Goal: Task Accomplishment & Management: Use online tool/utility

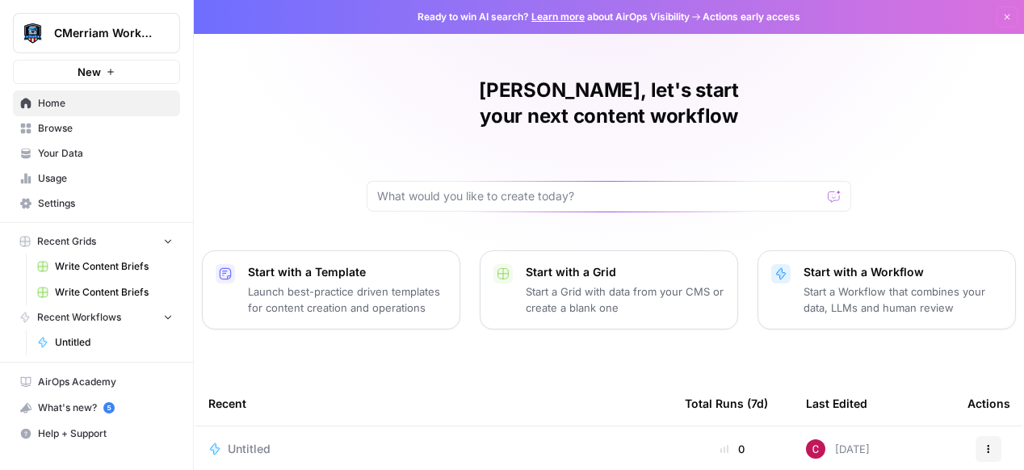
click at [112, 72] on icon "button" at bounding box center [110, 72] width 6 height 6
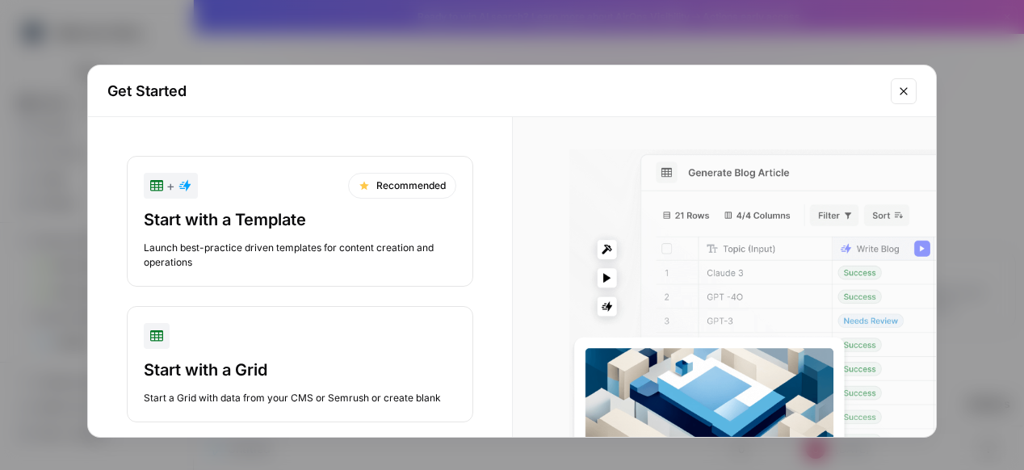
click at [903, 85] on icon "Close modal" at bounding box center [903, 91] width 13 height 13
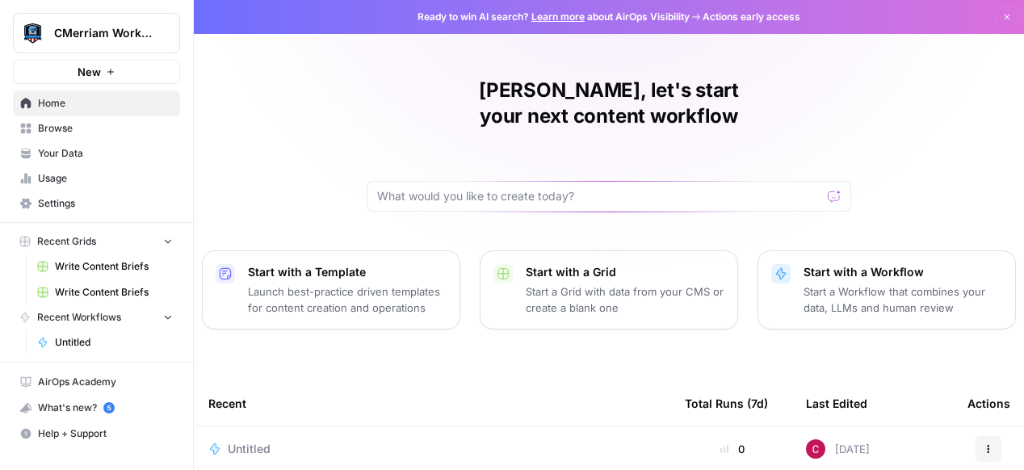
click at [122, 69] on button "New" at bounding box center [96, 72] width 167 height 24
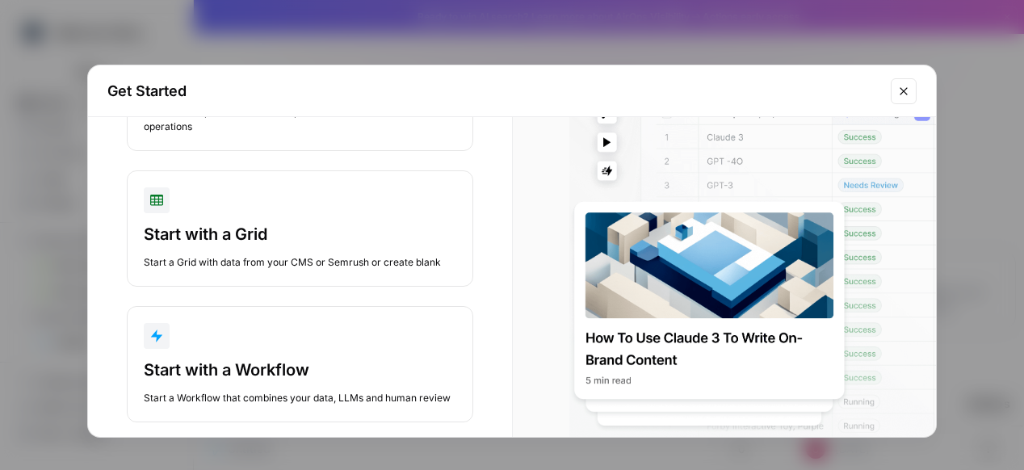
scroll to position [157, 0]
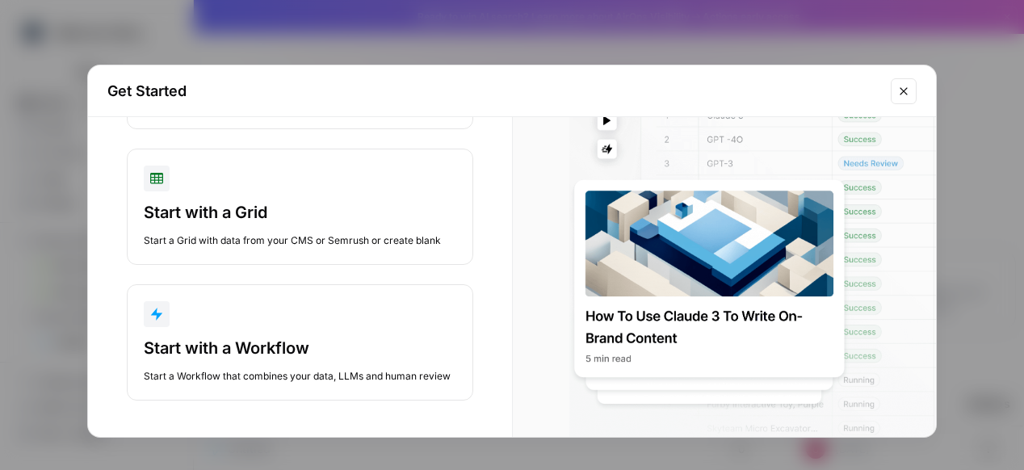
drag, startPoint x: 678, startPoint y: 233, endPoint x: 659, endPoint y: 222, distance: 22.4
click at [616, 234] on div at bounding box center [740, 232] width 391 height 480
click at [901, 99] on button "Close modal" at bounding box center [904, 91] width 26 height 26
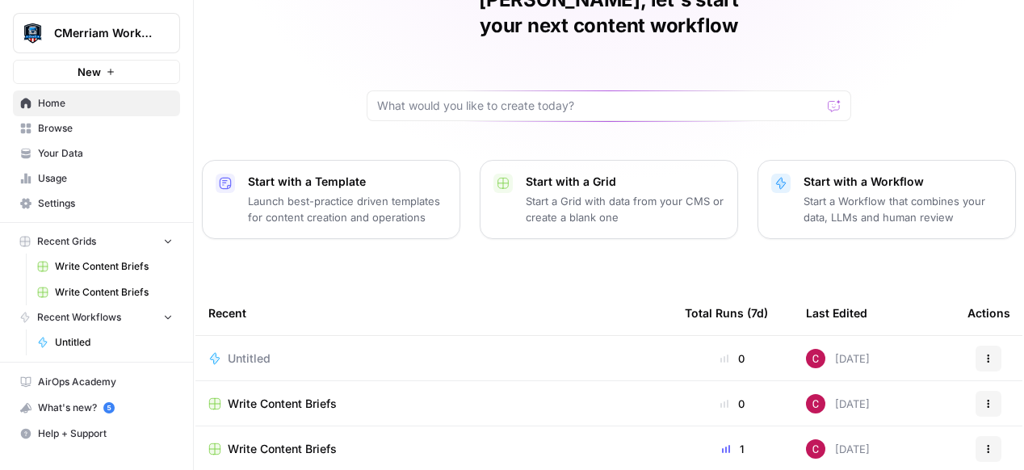
scroll to position [90, 0]
click at [803, 193] on p "Start a Workflow that combines your data, LLMs and human review" at bounding box center [902, 209] width 199 height 32
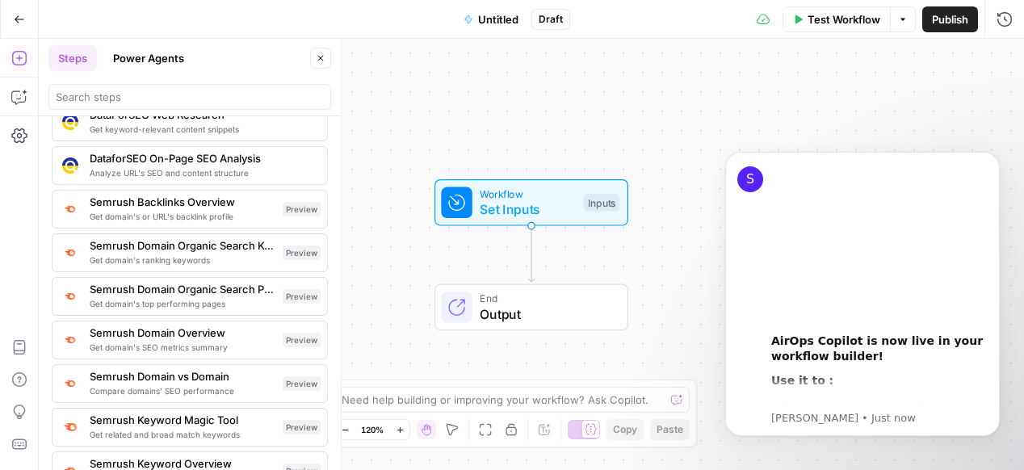
scroll to position [1752, 0]
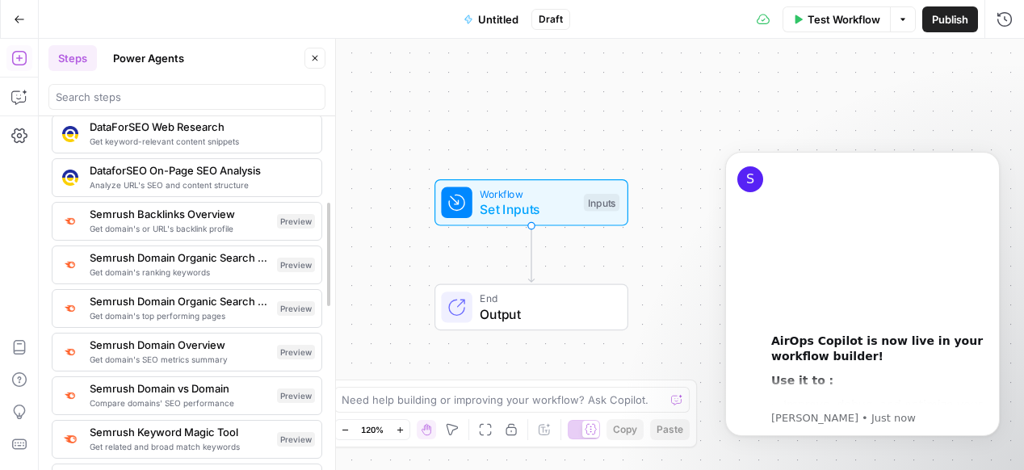
drag, startPoint x: 333, startPoint y: 319, endPoint x: 327, endPoint y: 251, distance: 68.1
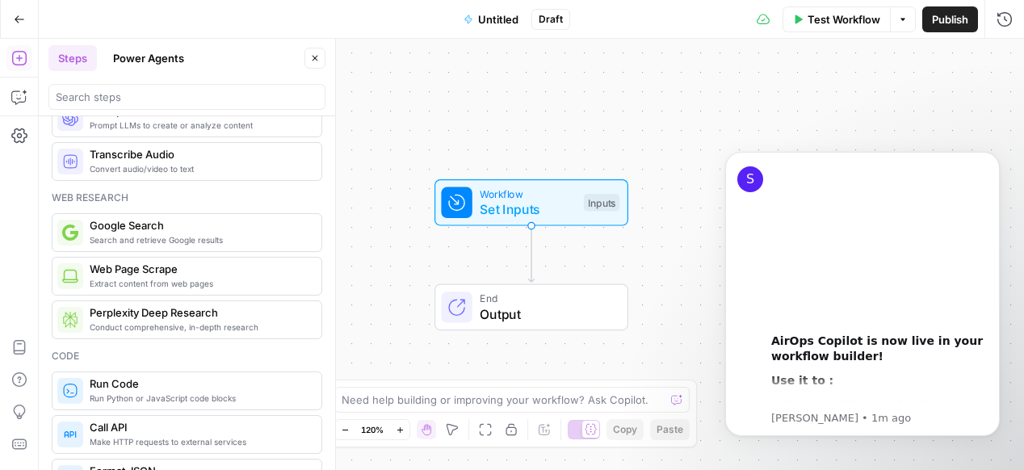
scroll to position [0, 0]
